Goal: Navigation & Orientation: Find specific page/section

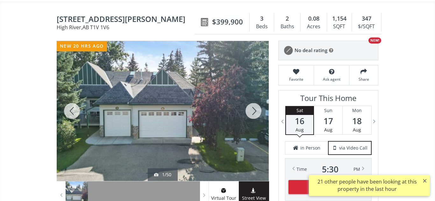
scroll to position [53, 0]
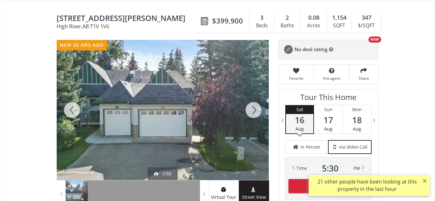
click at [257, 109] on div at bounding box center [253, 110] width 31 height 140
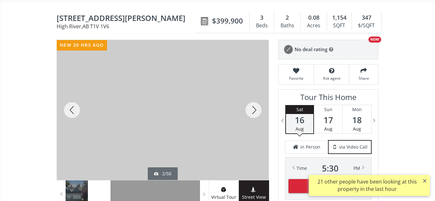
click at [257, 109] on div at bounding box center [253, 110] width 31 height 140
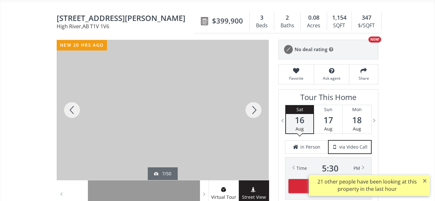
click at [257, 109] on div at bounding box center [253, 110] width 31 height 140
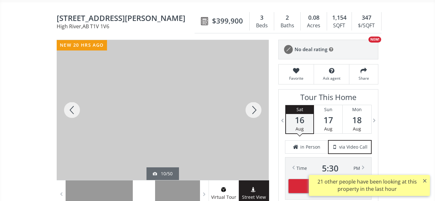
click at [257, 109] on div at bounding box center [253, 110] width 31 height 140
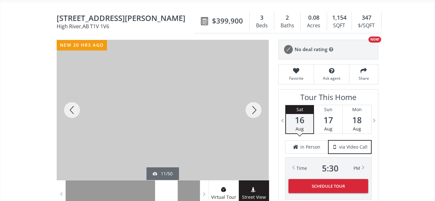
click at [257, 109] on div at bounding box center [253, 110] width 31 height 140
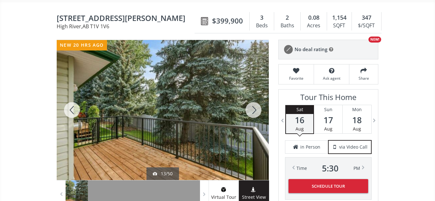
click at [257, 109] on div at bounding box center [253, 110] width 31 height 140
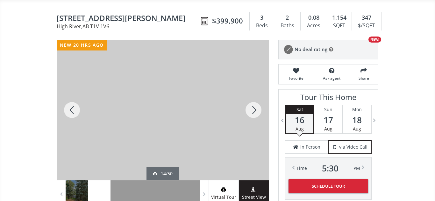
click at [257, 109] on div at bounding box center [253, 110] width 31 height 140
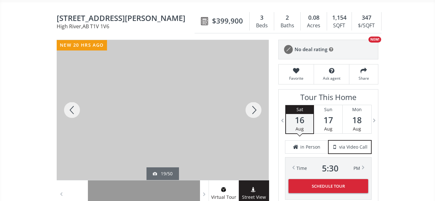
click at [257, 109] on div at bounding box center [253, 110] width 31 height 140
click at [73, 106] on div at bounding box center [72, 110] width 31 height 140
click at [253, 112] on div at bounding box center [253, 110] width 31 height 140
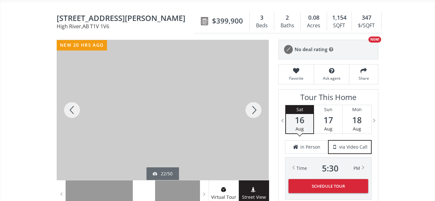
click at [253, 112] on div at bounding box center [253, 110] width 31 height 140
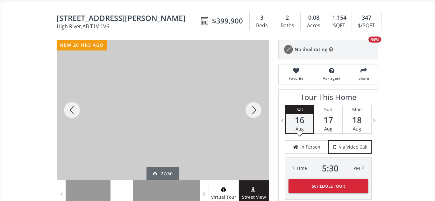
click at [253, 112] on div at bounding box center [253, 110] width 31 height 140
click at [70, 109] on div at bounding box center [72, 110] width 31 height 140
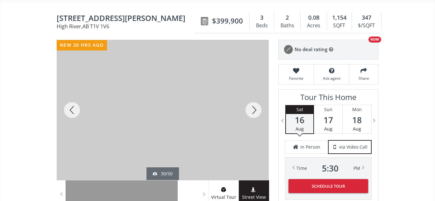
click at [251, 112] on div at bounding box center [253, 110] width 31 height 140
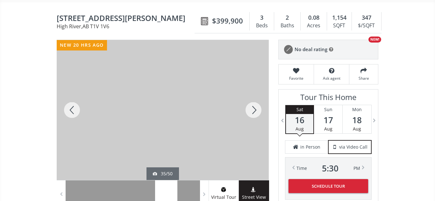
click at [251, 112] on div at bounding box center [253, 110] width 31 height 140
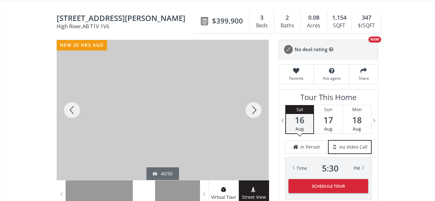
click at [251, 112] on div at bounding box center [253, 110] width 31 height 140
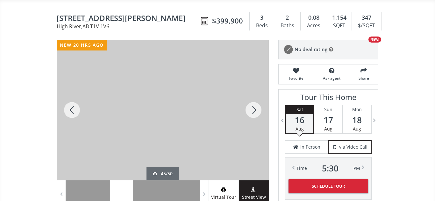
click at [251, 112] on div at bounding box center [253, 110] width 31 height 140
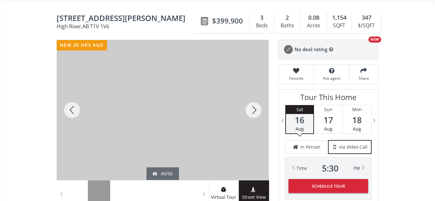
click at [251, 112] on div at bounding box center [253, 110] width 31 height 140
click at [72, 109] on div at bounding box center [72, 110] width 31 height 140
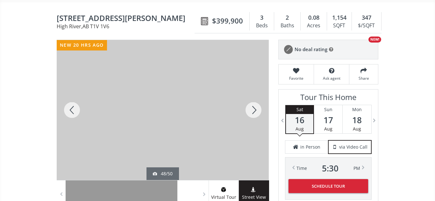
click at [72, 109] on div at bounding box center [72, 110] width 31 height 140
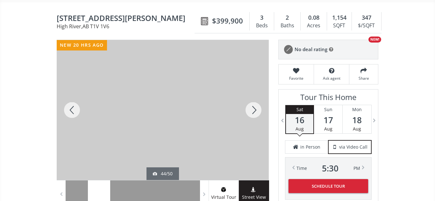
click at [72, 109] on div at bounding box center [72, 110] width 31 height 140
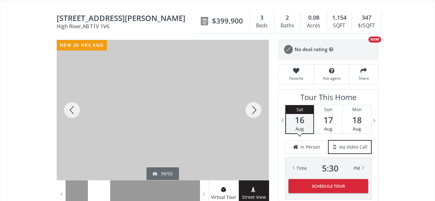
click at [72, 109] on div at bounding box center [72, 110] width 31 height 140
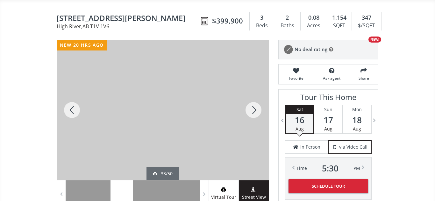
click at [72, 109] on div at bounding box center [72, 110] width 31 height 140
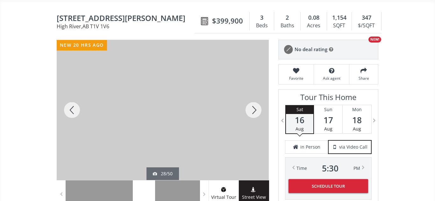
click at [72, 109] on div at bounding box center [72, 110] width 31 height 140
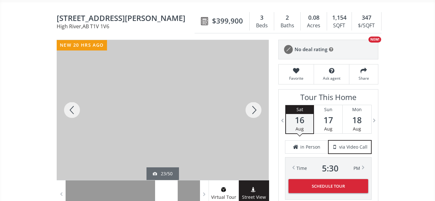
click at [72, 109] on div at bounding box center [72, 110] width 31 height 140
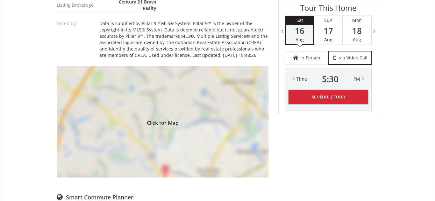
scroll to position [0, 0]
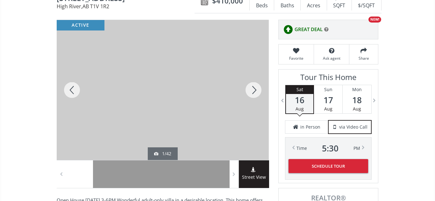
scroll to position [74, 0]
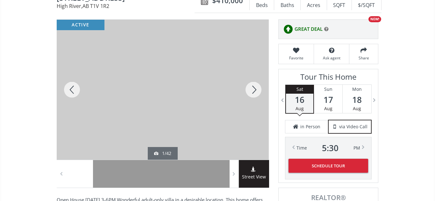
click at [253, 89] on div at bounding box center [253, 90] width 31 height 140
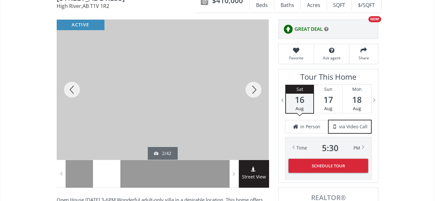
click at [253, 89] on div at bounding box center [253, 90] width 31 height 140
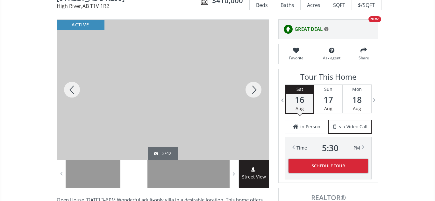
click at [253, 89] on div at bounding box center [253, 90] width 31 height 140
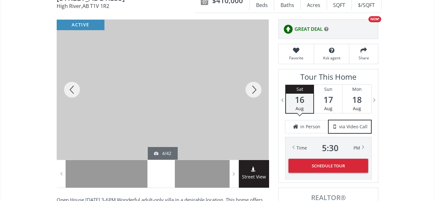
click at [253, 89] on div at bounding box center [253, 90] width 31 height 140
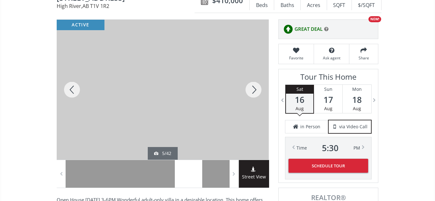
click at [253, 89] on div at bounding box center [253, 90] width 31 height 140
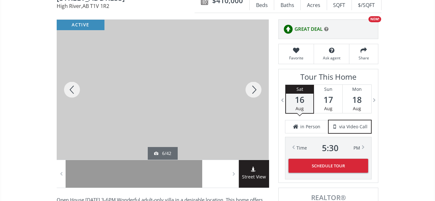
click at [253, 89] on div at bounding box center [253, 90] width 31 height 140
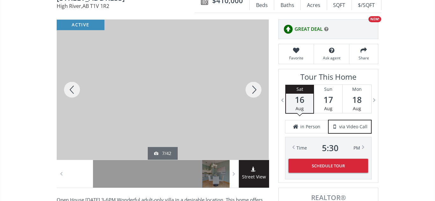
click at [253, 89] on div at bounding box center [253, 90] width 31 height 140
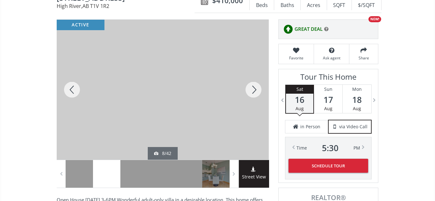
click at [253, 89] on div at bounding box center [253, 90] width 31 height 140
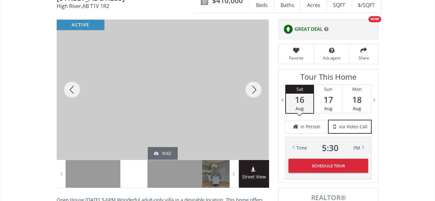
click at [253, 89] on div at bounding box center [253, 90] width 31 height 140
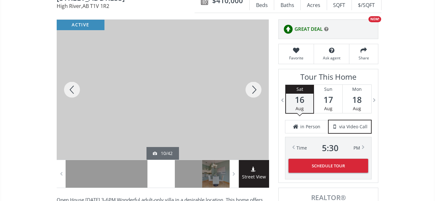
click at [253, 89] on div at bounding box center [253, 90] width 31 height 140
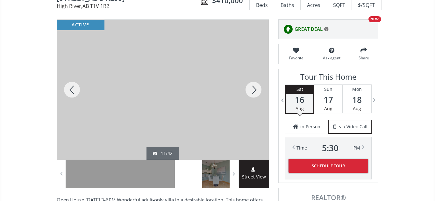
click at [253, 89] on div at bounding box center [253, 90] width 31 height 140
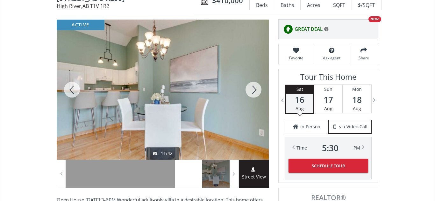
click at [253, 89] on div at bounding box center [253, 90] width 31 height 140
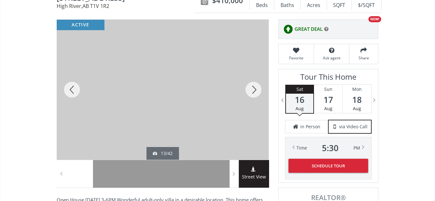
click at [253, 89] on div at bounding box center [253, 90] width 31 height 140
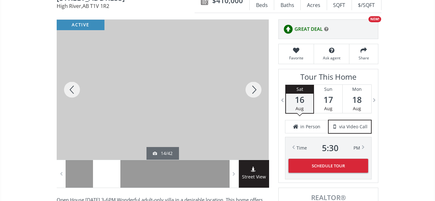
click at [253, 89] on div at bounding box center [253, 90] width 31 height 140
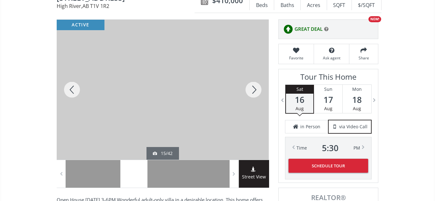
click at [253, 89] on div at bounding box center [253, 90] width 31 height 140
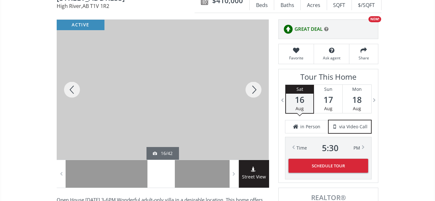
click at [253, 89] on div at bounding box center [253, 90] width 31 height 140
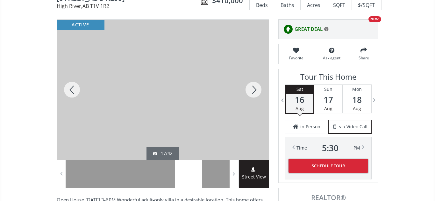
click at [253, 89] on div at bounding box center [253, 90] width 31 height 140
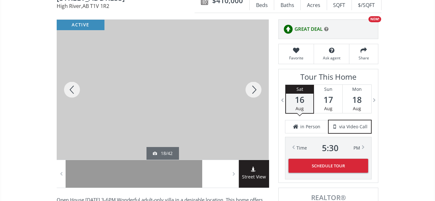
click at [253, 89] on div at bounding box center [253, 90] width 31 height 140
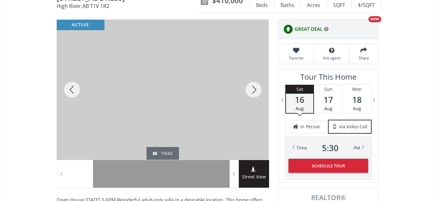
click at [253, 89] on div at bounding box center [253, 90] width 31 height 140
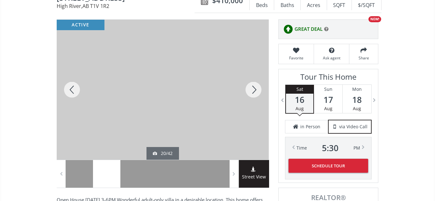
click at [253, 89] on div at bounding box center [253, 90] width 31 height 140
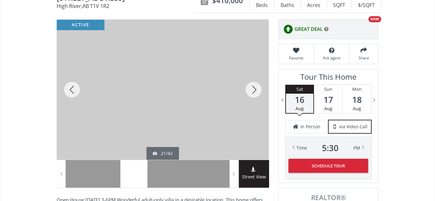
click at [253, 89] on div at bounding box center [253, 90] width 31 height 140
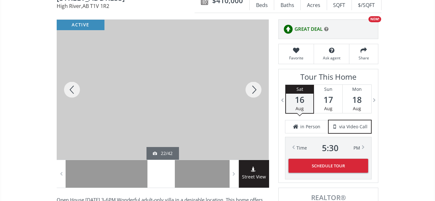
click at [75, 92] on div at bounding box center [72, 90] width 31 height 140
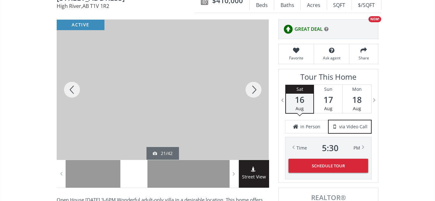
click at [254, 90] on div at bounding box center [253, 90] width 31 height 140
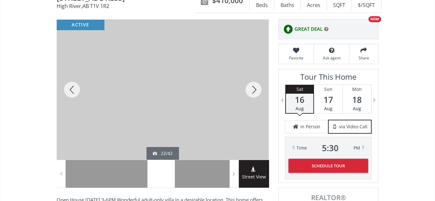
click at [254, 90] on div at bounding box center [253, 90] width 31 height 140
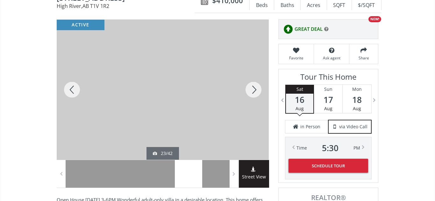
click at [254, 90] on div at bounding box center [253, 90] width 31 height 140
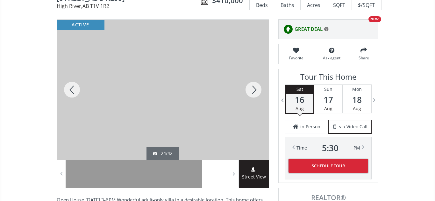
click at [254, 90] on div at bounding box center [253, 90] width 31 height 140
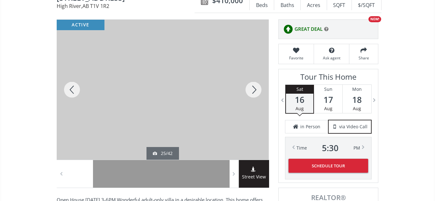
click at [254, 90] on div at bounding box center [253, 90] width 31 height 140
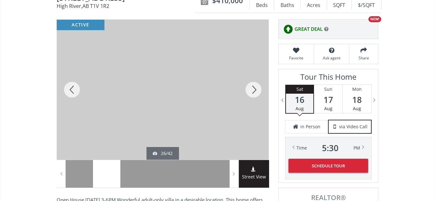
click at [254, 90] on div at bounding box center [253, 90] width 31 height 140
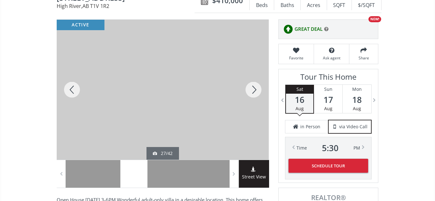
click at [254, 90] on div at bounding box center [253, 90] width 31 height 140
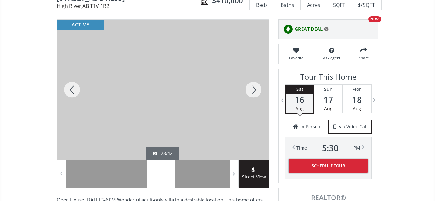
click at [254, 90] on div at bounding box center [253, 90] width 31 height 140
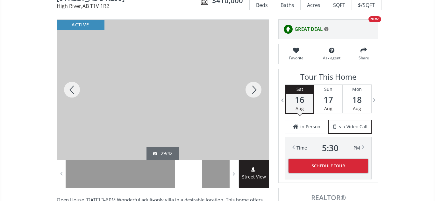
click at [254, 90] on div at bounding box center [253, 90] width 31 height 140
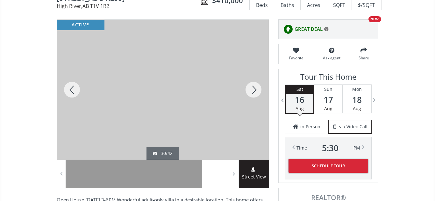
click at [254, 90] on div at bounding box center [253, 90] width 31 height 140
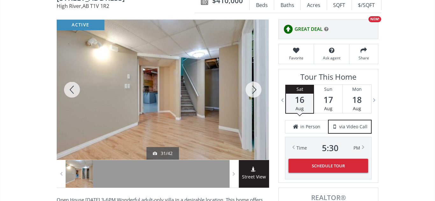
click at [254, 90] on div at bounding box center [253, 90] width 31 height 140
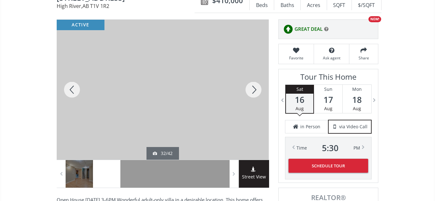
click at [254, 90] on div at bounding box center [253, 90] width 31 height 140
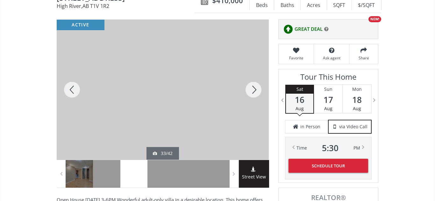
click at [254, 90] on div at bounding box center [253, 90] width 31 height 140
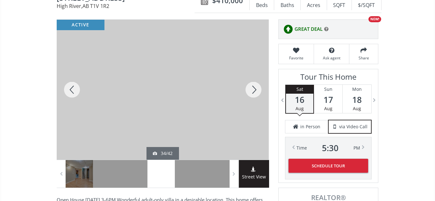
click at [254, 90] on div at bounding box center [253, 90] width 31 height 140
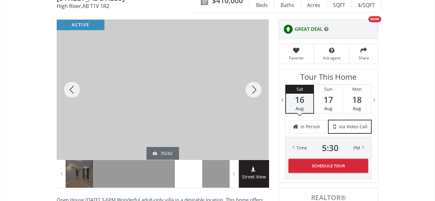
click at [254, 90] on div at bounding box center [253, 90] width 31 height 140
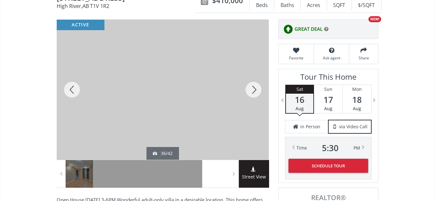
click at [254, 90] on div at bounding box center [253, 90] width 31 height 140
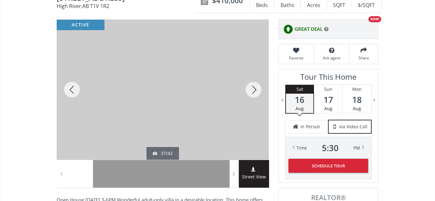
click at [254, 90] on div at bounding box center [253, 90] width 31 height 140
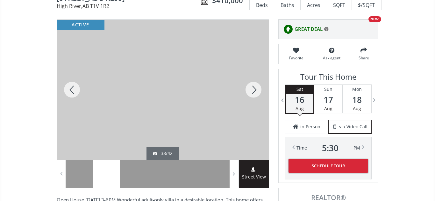
click at [254, 90] on div at bounding box center [253, 90] width 31 height 140
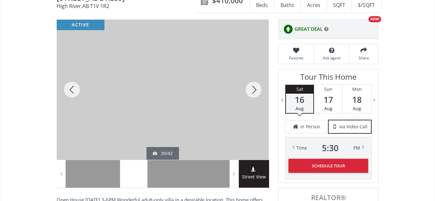
click at [254, 90] on div at bounding box center [253, 90] width 31 height 140
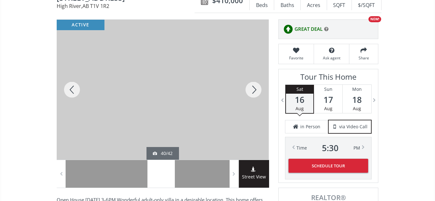
click at [254, 90] on div at bounding box center [253, 90] width 31 height 140
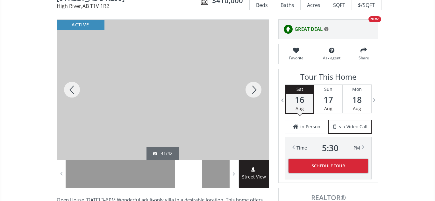
click at [254, 90] on div at bounding box center [253, 90] width 31 height 140
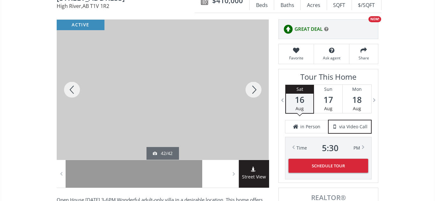
click at [254, 90] on div at bounding box center [253, 90] width 31 height 140
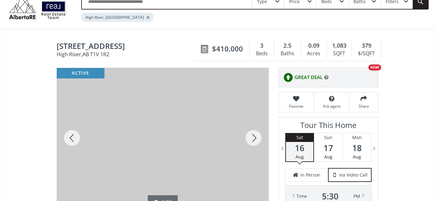
scroll to position [12, 0]
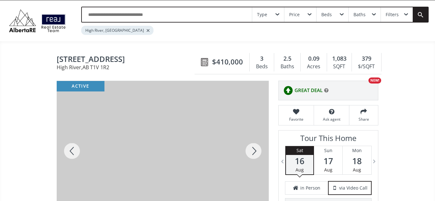
click at [156, 13] on input "text" at bounding box center [167, 14] width 170 height 15
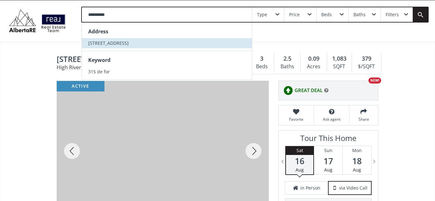
type input "**********"
click at [118, 41] on span "315 De Foras Close NW" at bounding box center [108, 43] width 40 height 6
